Goal: Find specific page/section: Find specific page/section

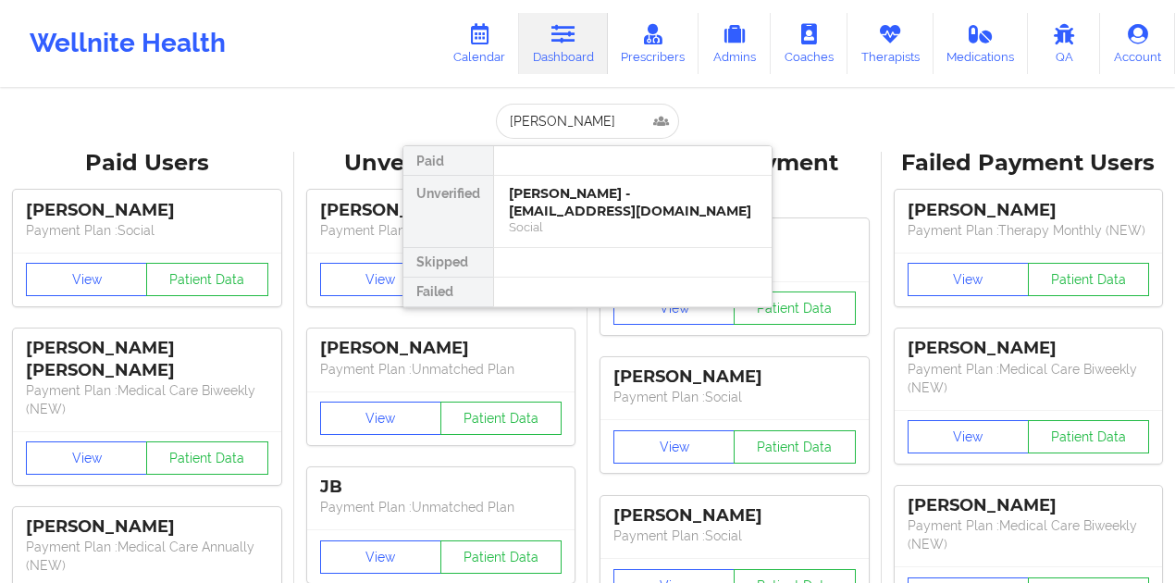
type input "[PERSON_NAME]"
click at [593, 191] on div "[PERSON_NAME] - [EMAIL_ADDRESS][DOMAIN_NAME]" at bounding box center [633, 202] width 248 height 34
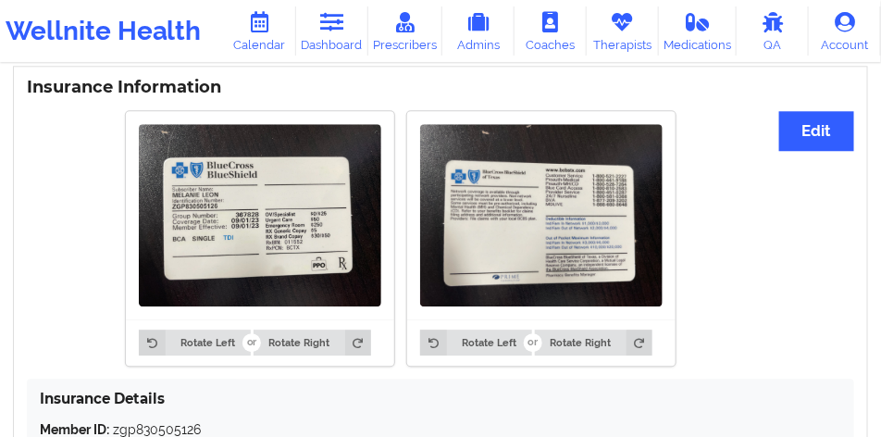
scroll to position [1133, 0]
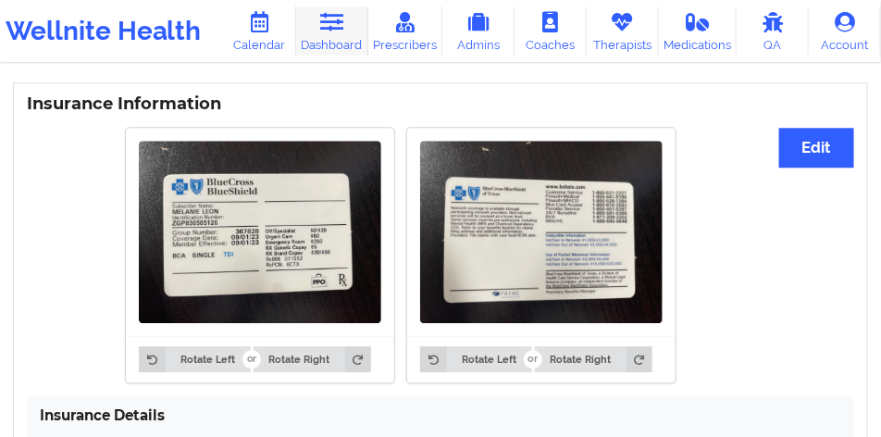
click at [316, 39] on link "Dashboard" at bounding box center [332, 30] width 72 height 49
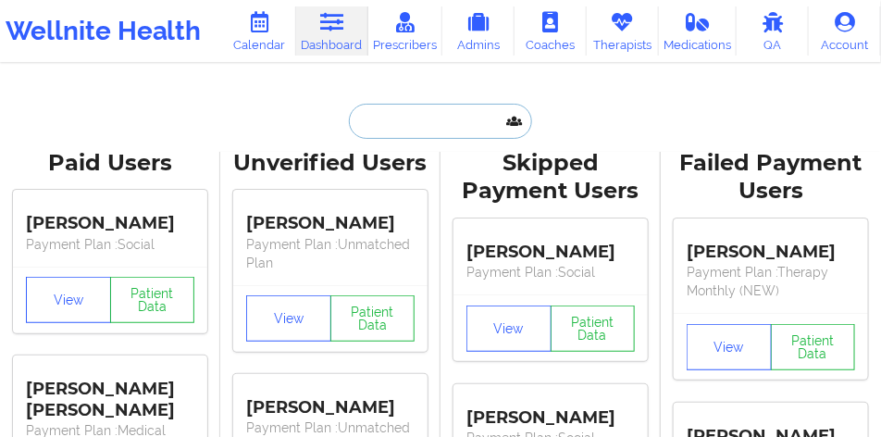
click at [363, 117] on input "text" at bounding box center [440, 121] width 183 height 35
paste input "[PERSON_NAME]"
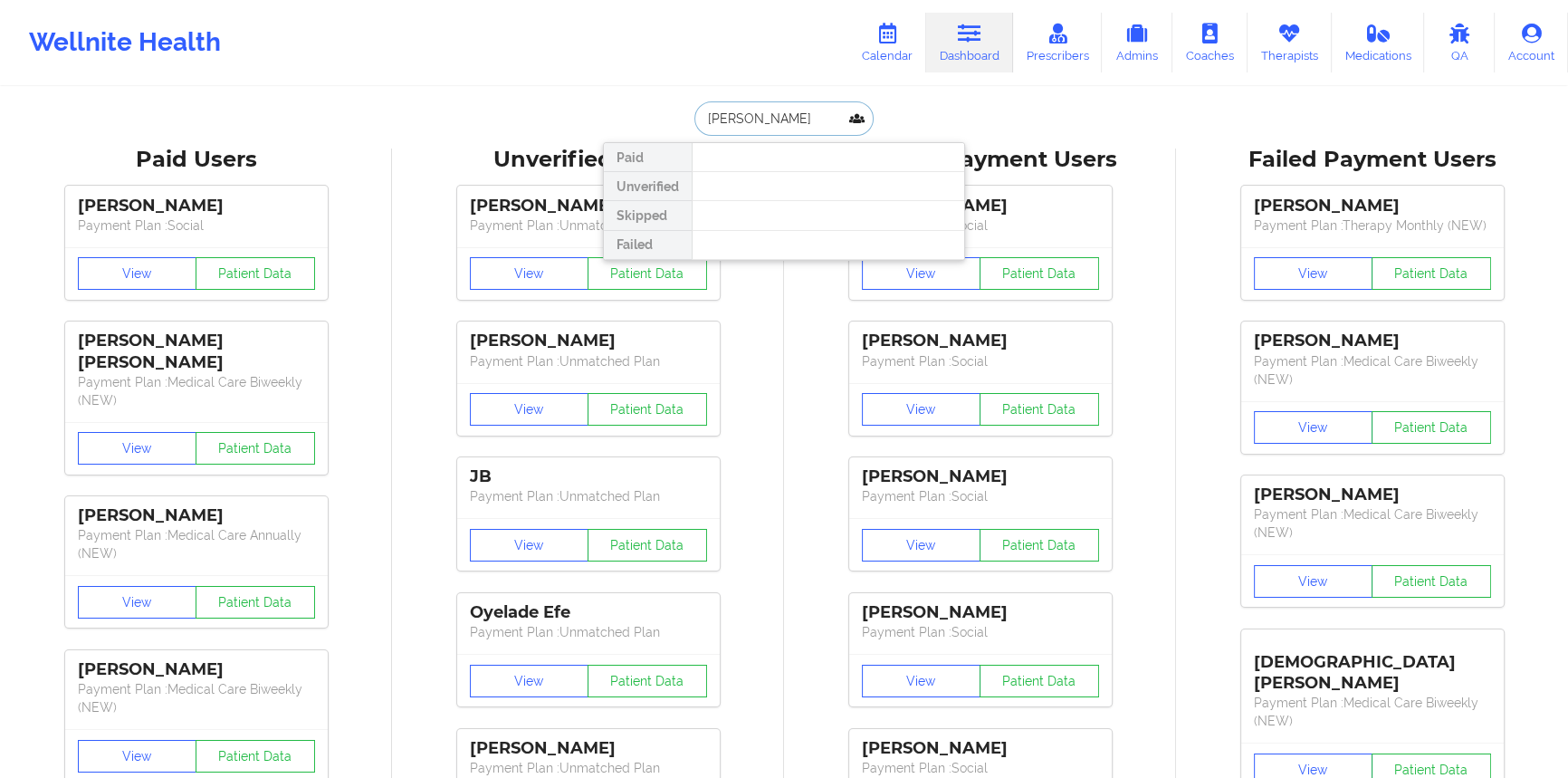
drag, startPoint x: 759, startPoint y: 117, endPoint x: 740, endPoint y: 118, distance: 19.0
click at [740, 118] on input "[PERSON_NAME]" at bounding box center [783, 118] width 179 height 34
type input "[PERSON_NAME]"
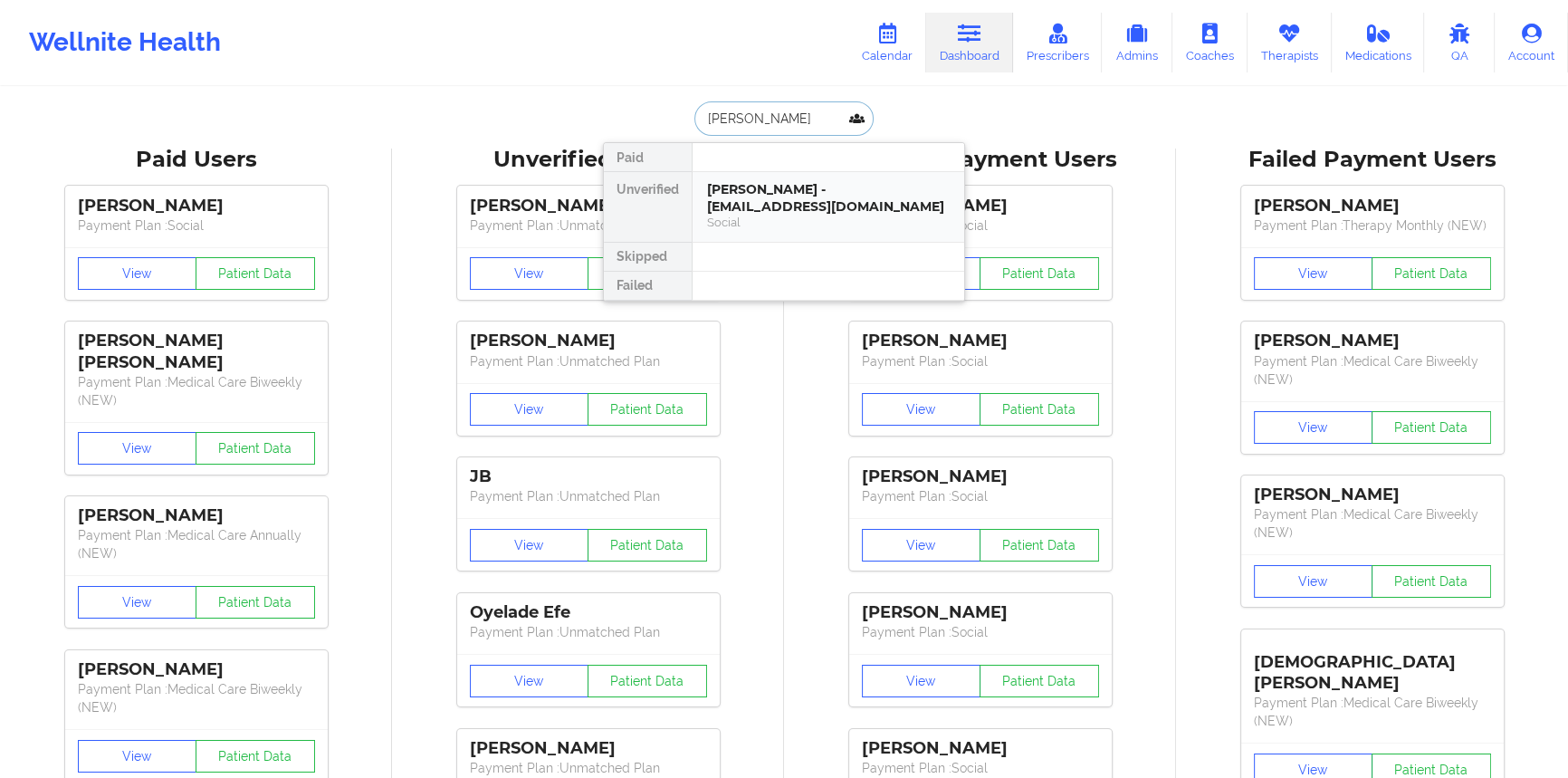
click at [753, 195] on div "[PERSON_NAME] - [EMAIL_ADDRESS][DOMAIN_NAME]" at bounding box center [828, 198] width 243 height 33
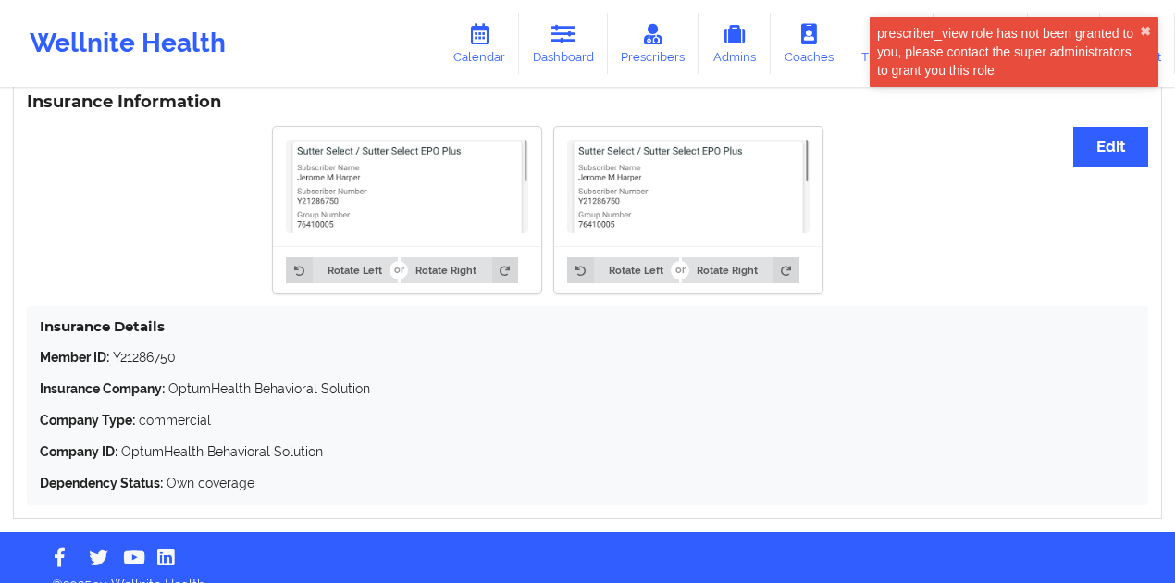
scroll to position [1388, 0]
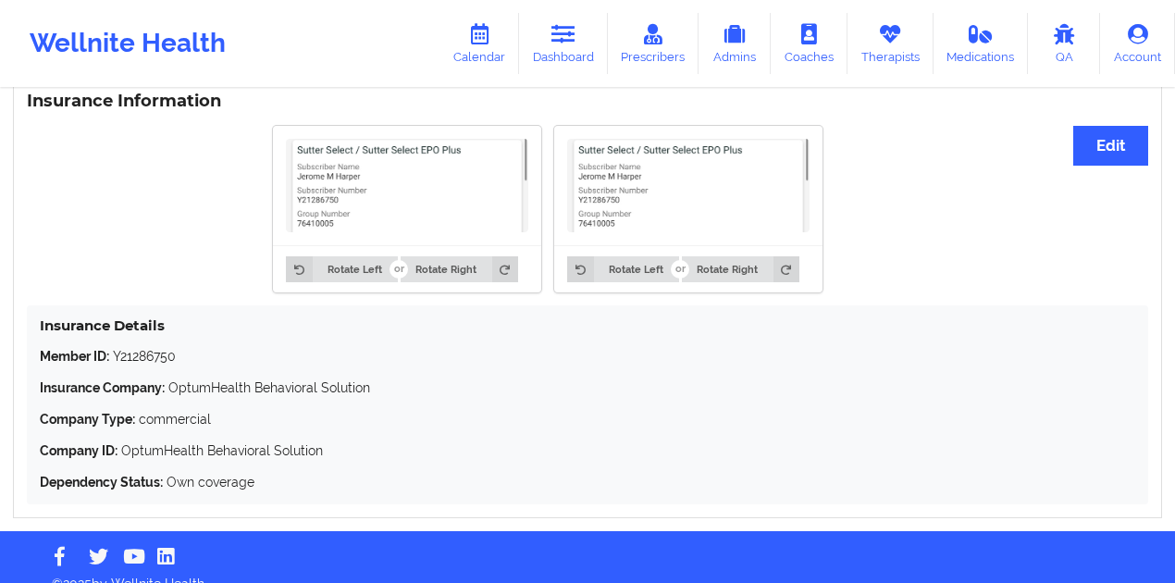
click at [150, 353] on p "Member ID: Y21286750" at bounding box center [587, 356] width 1095 height 19
copy p "Y21286750"
